Goal: Task Accomplishment & Management: Manage account settings

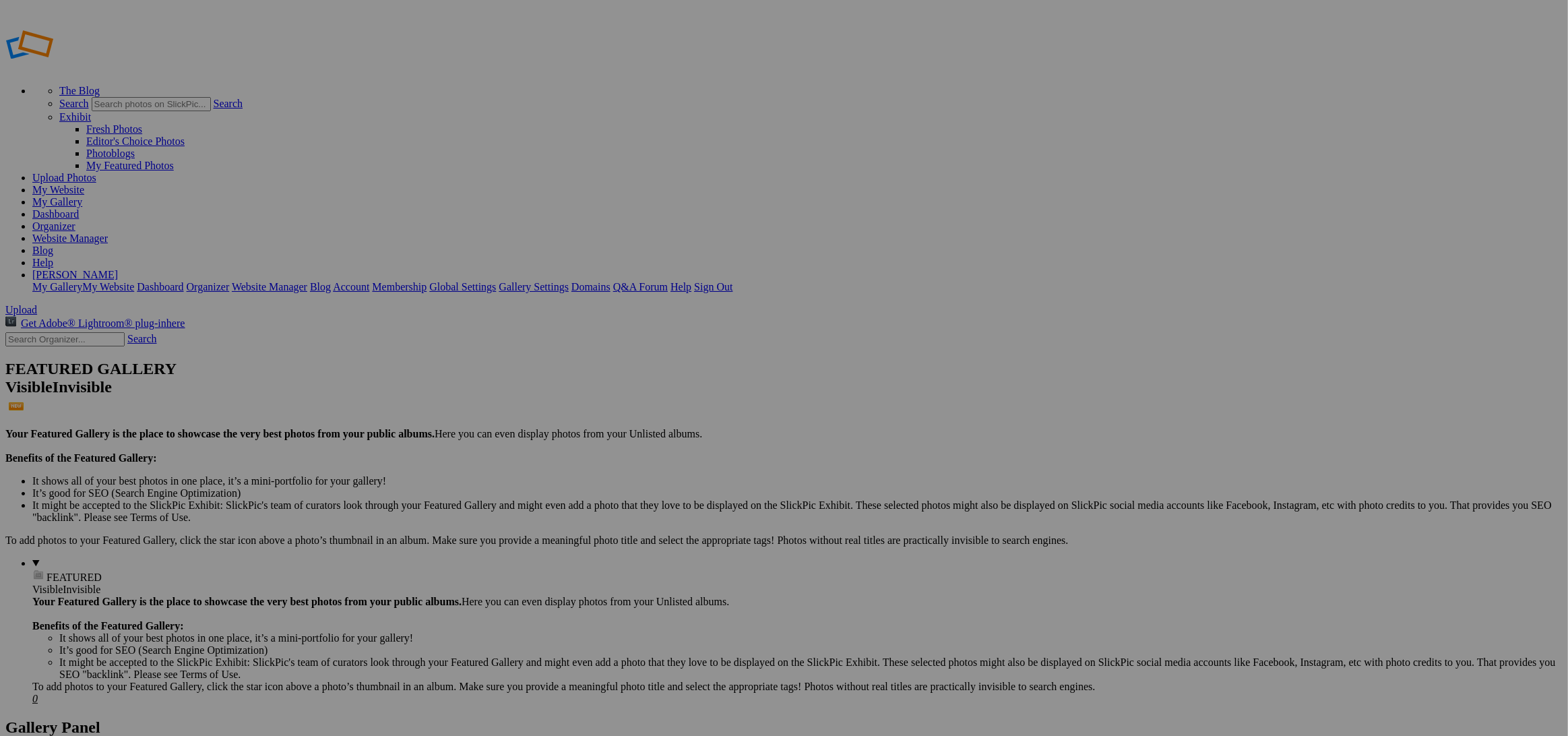
click at [731, 390] on input "text" at bounding box center [679, 394] width 147 height 14
type input "[MEDICAL_DATA] Playoff [DATE]"
click at [664, 435] on span "Create" at bounding box center [649, 441] width 28 height 11
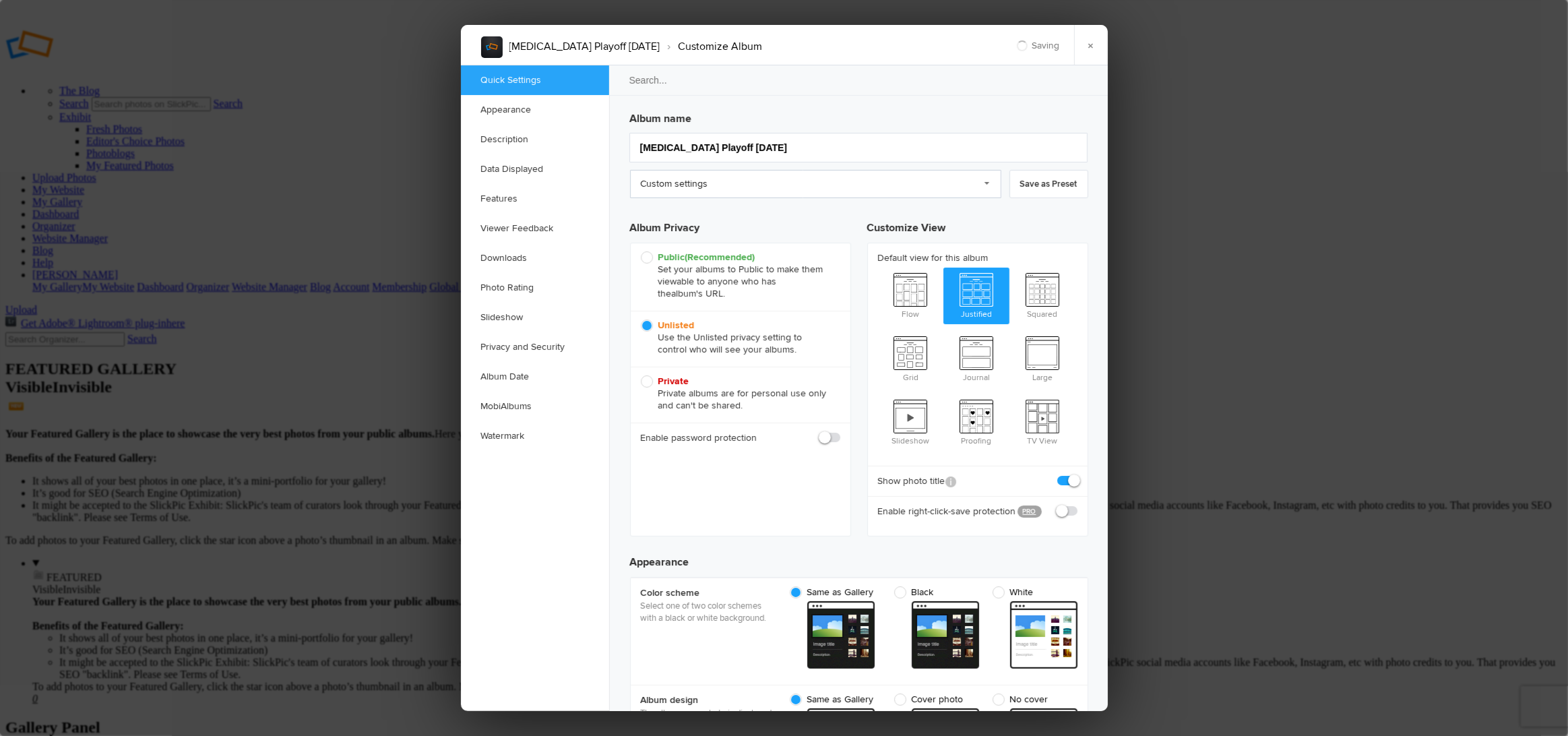
click at [668, 188] on link "Custom settings" at bounding box center [816, 183] width 371 height 28
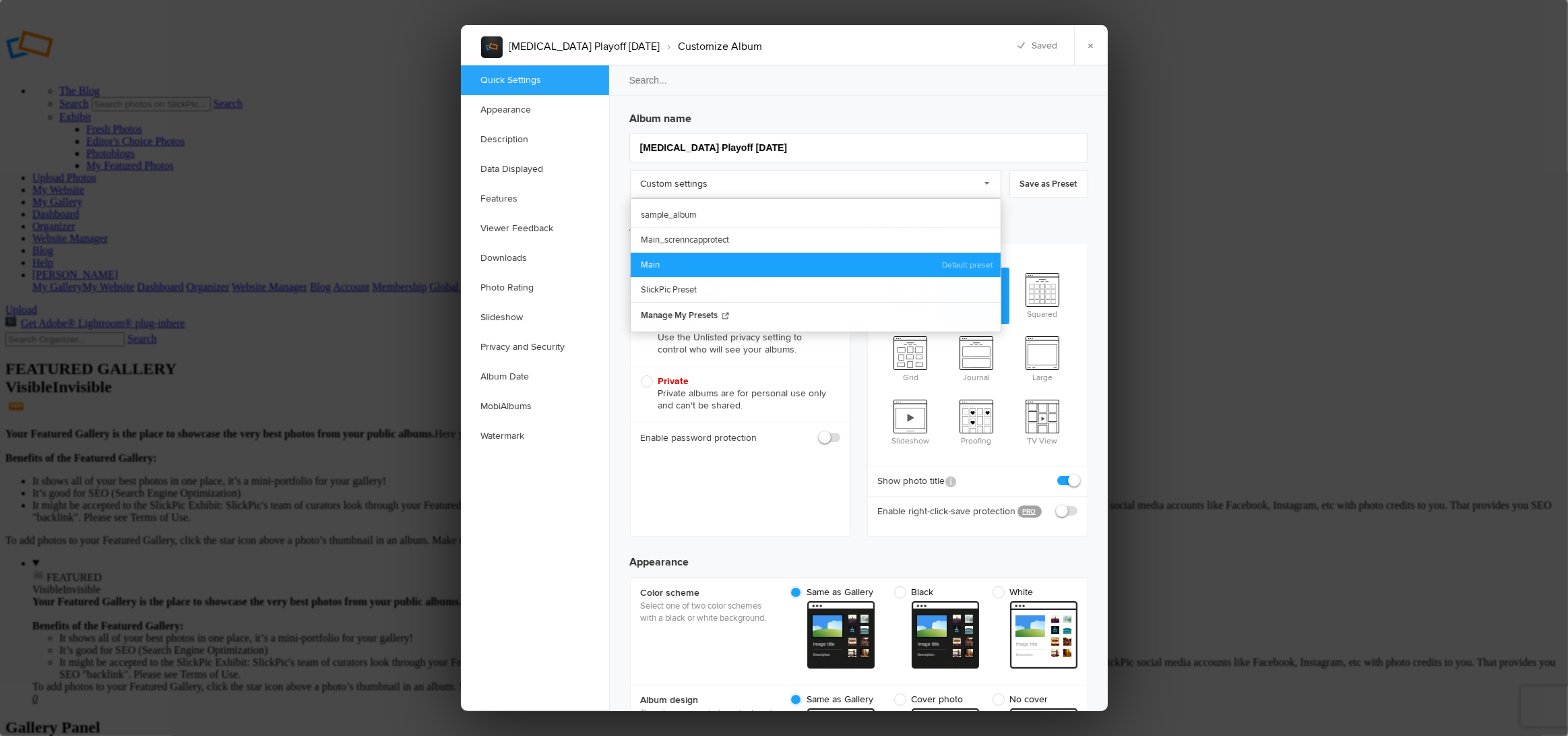
click at [660, 258] on link "Main" at bounding box center [816, 264] width 370 height 25
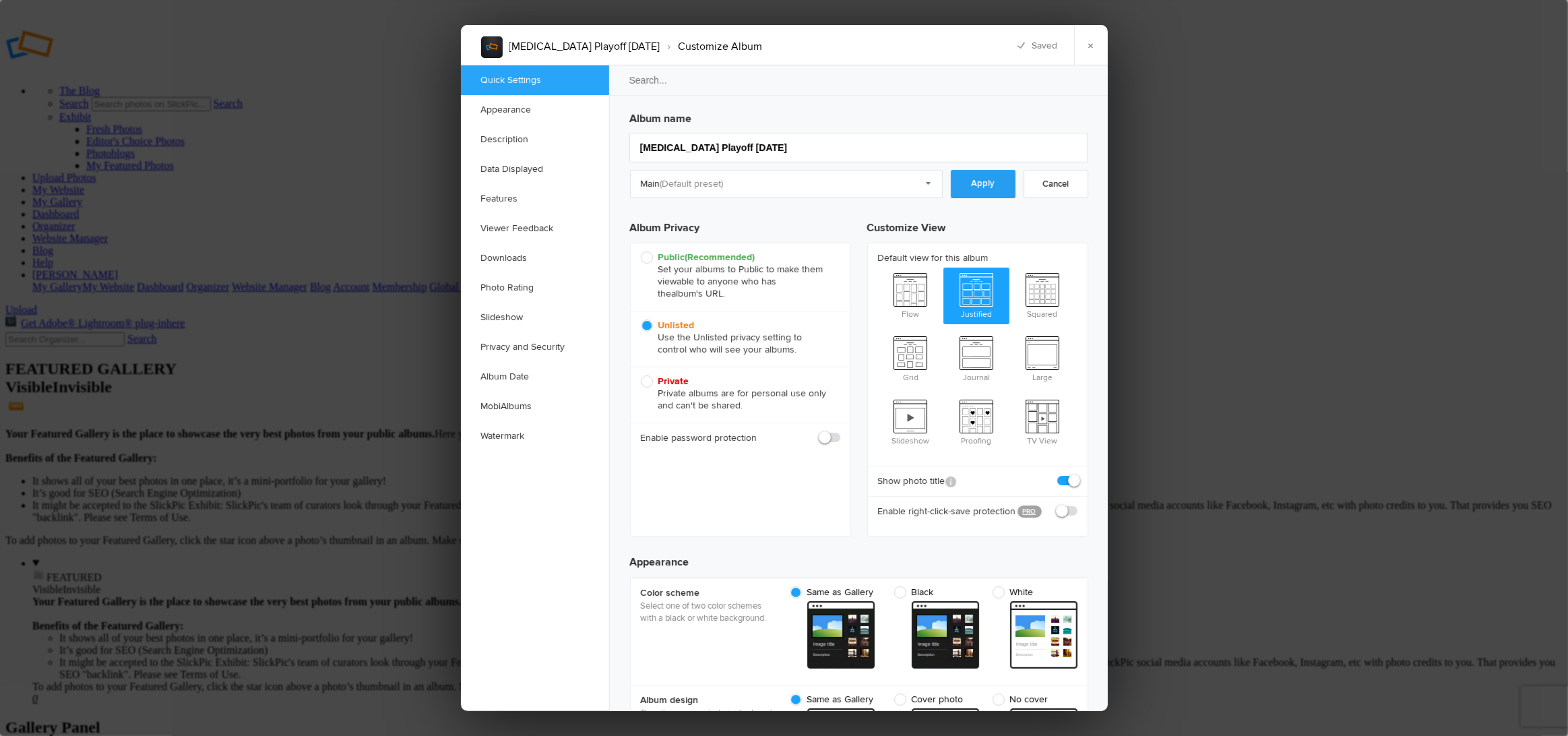
click at [979, 176] on link "Apply" at bounding box center [983, 183] width 65 height 28
checkbox input "true"
click at [1103, 46] on link "×" at bounding box center [1091, 45] width 34 height 41
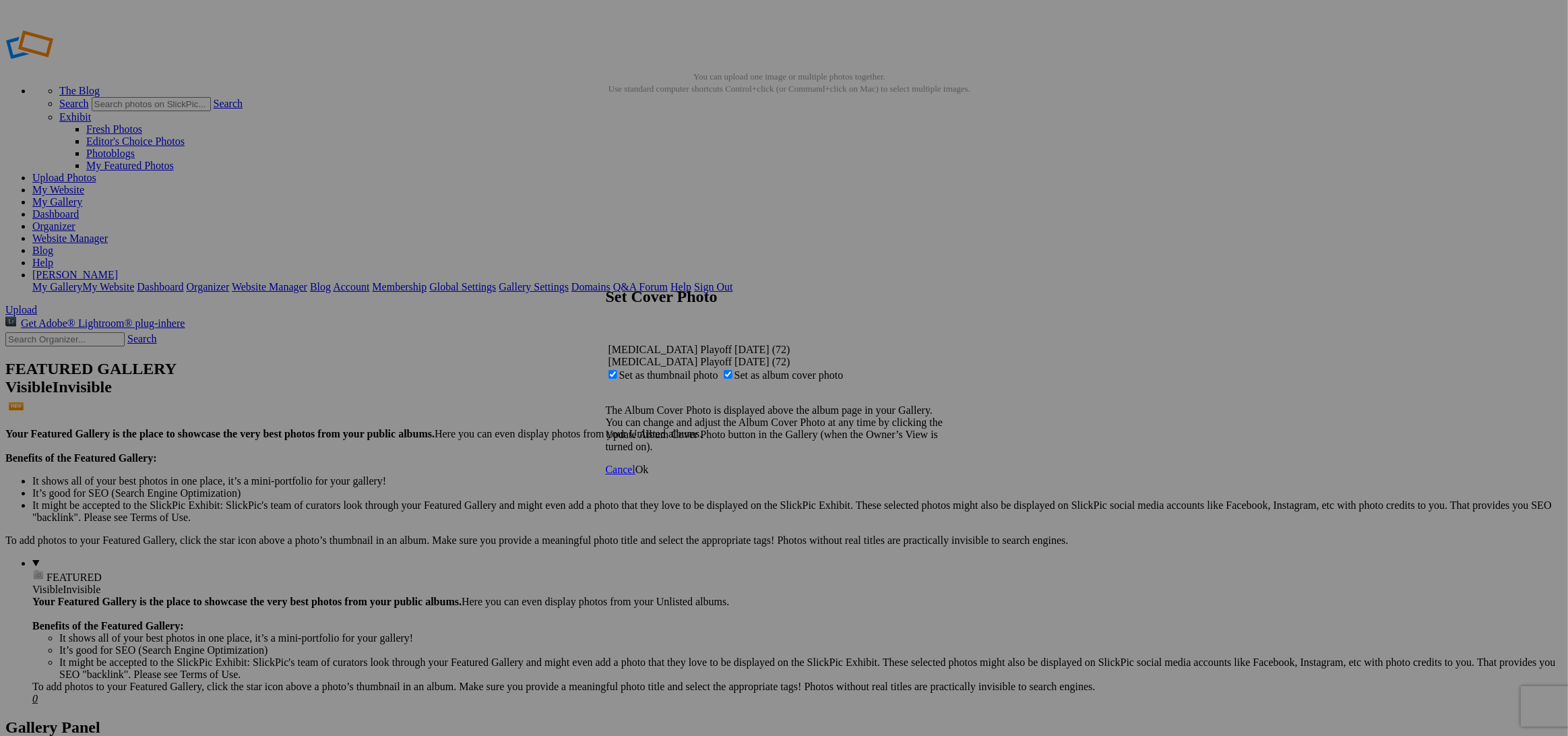
click at [649, 475] on span "Ok" at bounding box center [642, 470] width 14 height 11
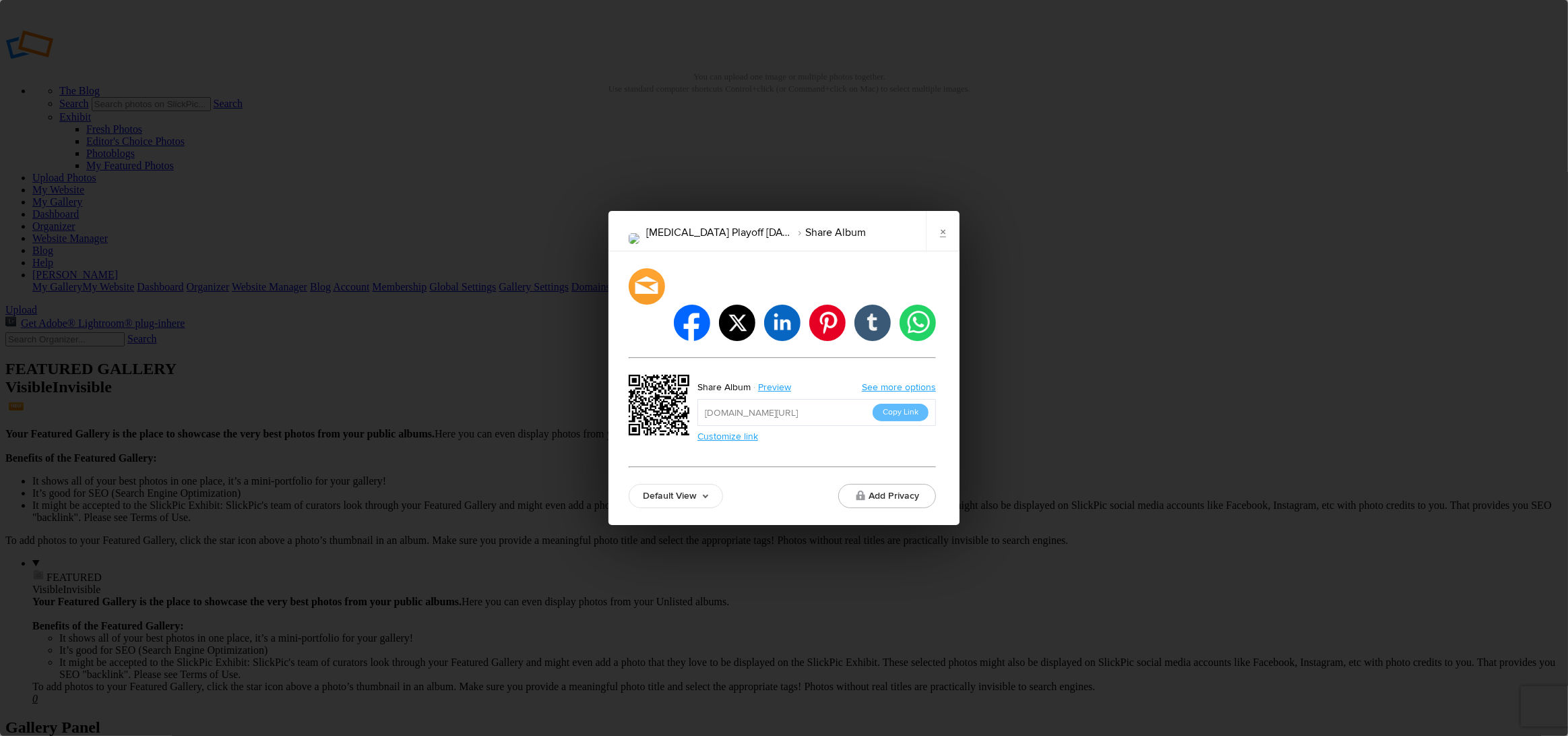
drag, startPoint x: 893, startPoint y: 398, endPoint x: 901, endPoint y: 394, distance: 8.9
click at [895, 404] on button "Copy Link" at bounding box center [901, 413] width 56 height 18
click at [951, 238] on link "×" at bounding box center [943, 231] width 34 height 41
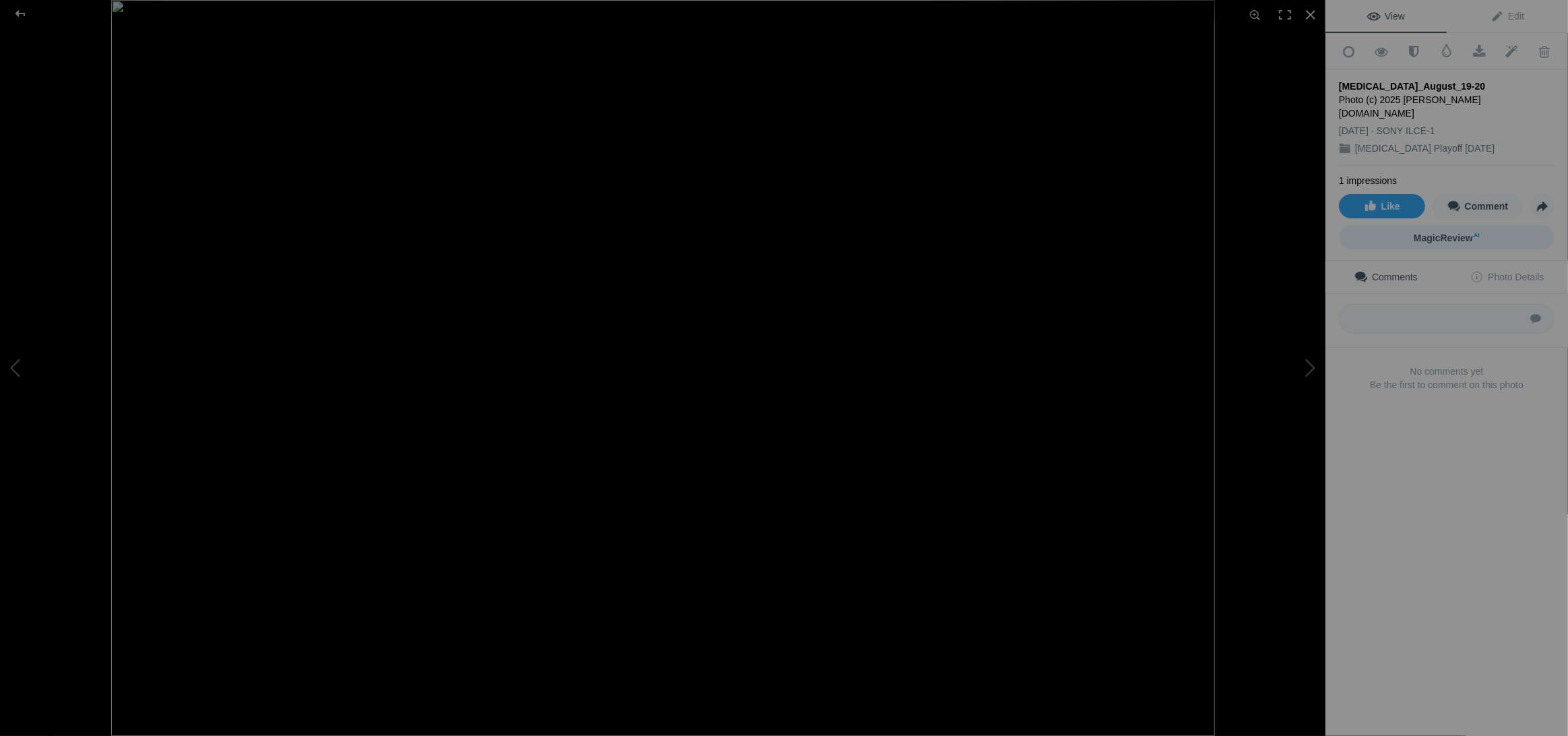
click at [1434, 238] on span "MagicReview AI" at bounding box center [1447, 238] width 66 height 10
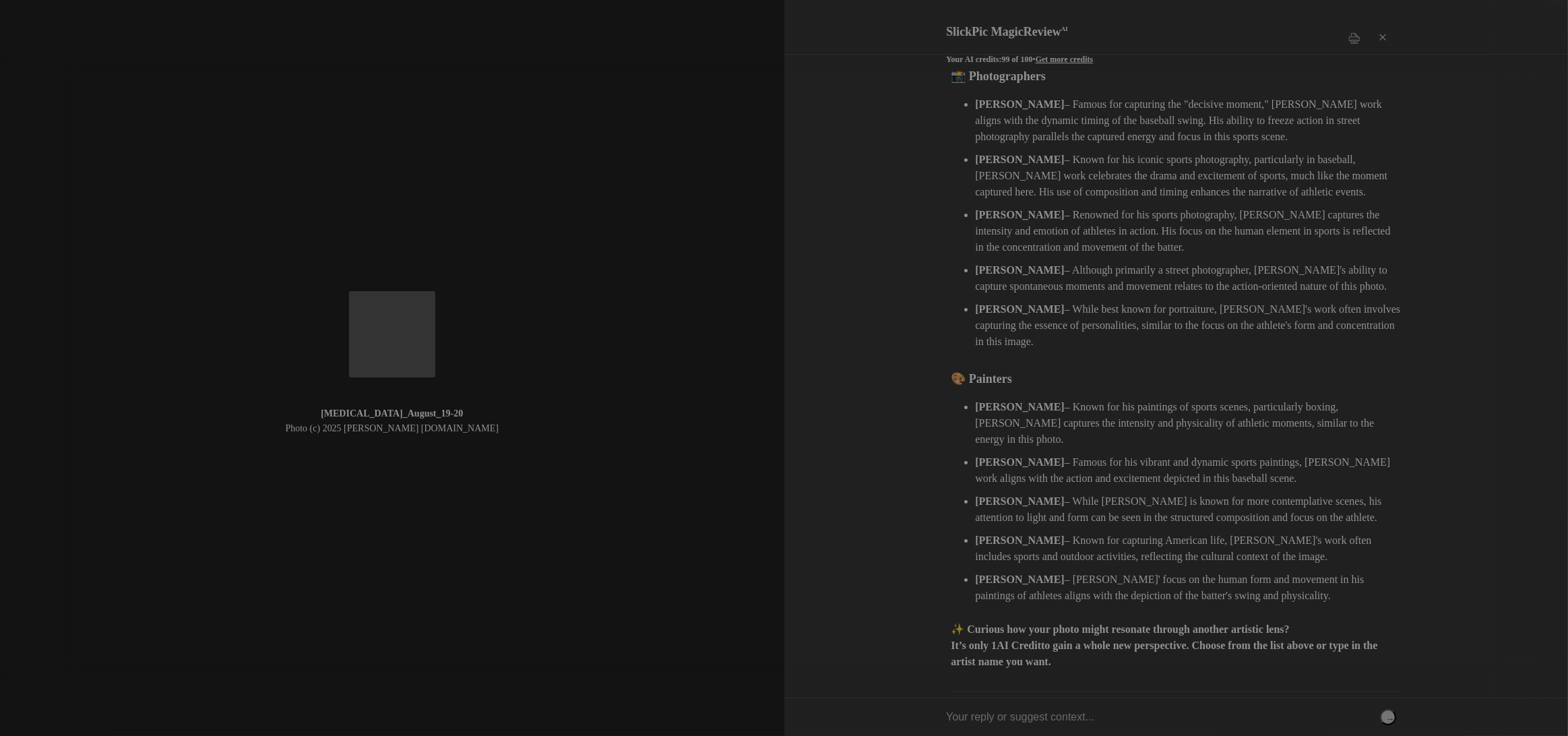
scroll to position [262, 0]
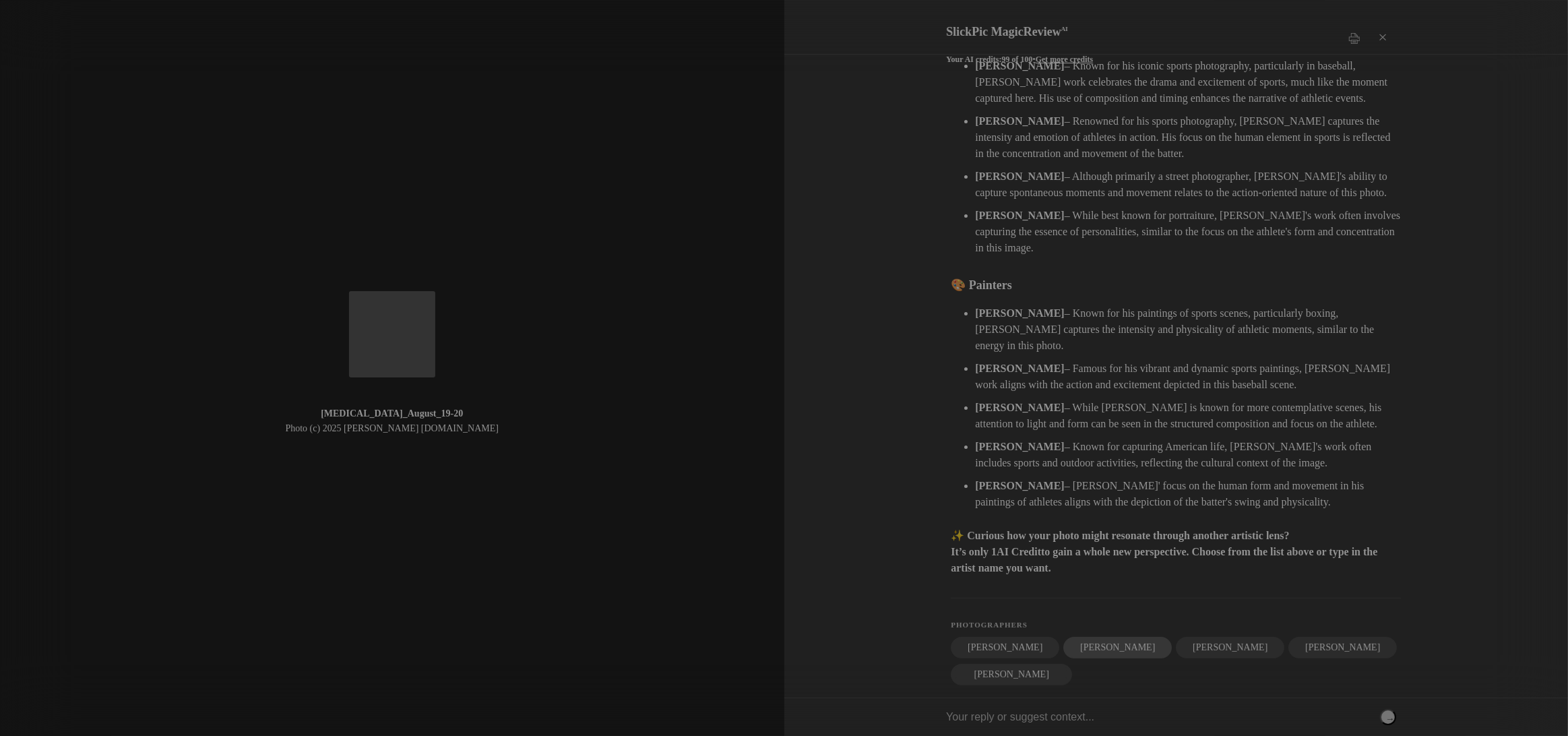
click at [1082, 637] on div "Neil Leifer" at bounding box center [1118, 647] width 109 height 22
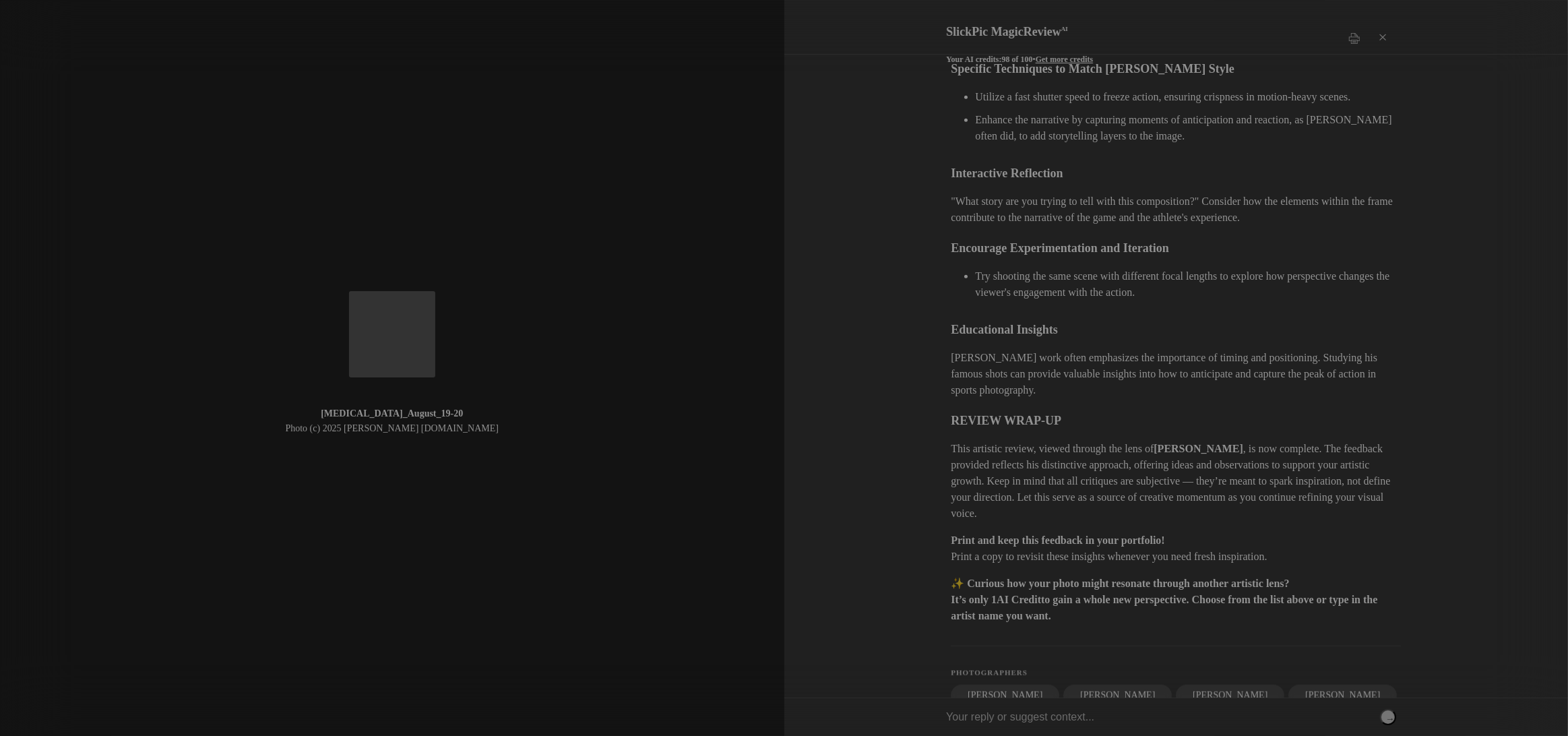
scroll to position [1262, 0]
click at [1380, 30] on div "×" at bounding box center [1383, 38] width 41 height 27
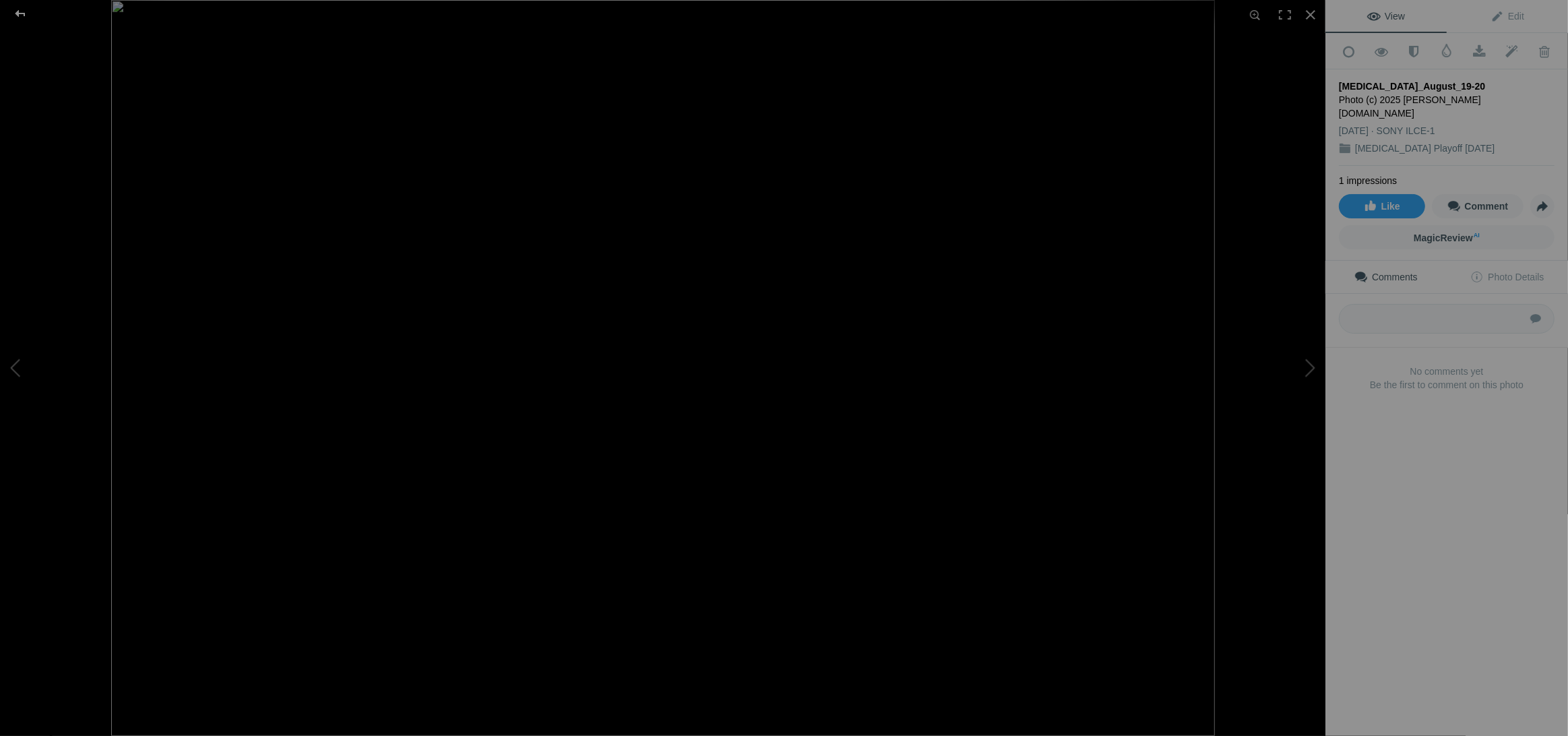
click at [22, 13] on div at bounding box center [20, 14] width 49 height 27
